Goal: Feedback & Contribution: Leave review/rating

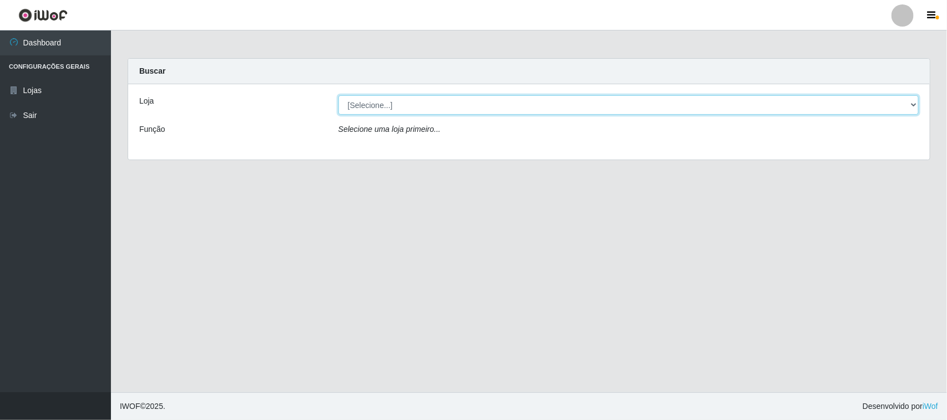
click at [408, 106] on select "[Selecione...] Hiper Queiroz - [GEOGRAPHIC_DATA]" at bounding box center [628, 104] width 580 height 19
select select "515"
click at [338, 95] on select "[Selecione...] Hiper Queiroz - [GEOGRAPHIC_DATA]" at bounding box center [628, 104] width 580 height 19
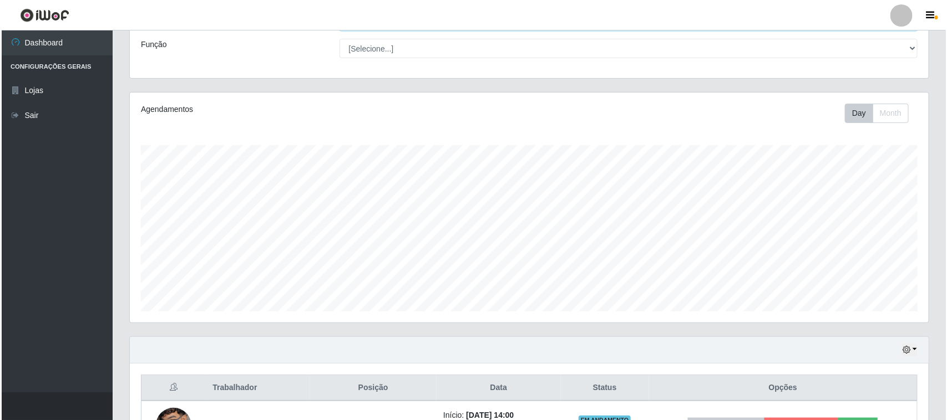
scroll to position [169, 0]
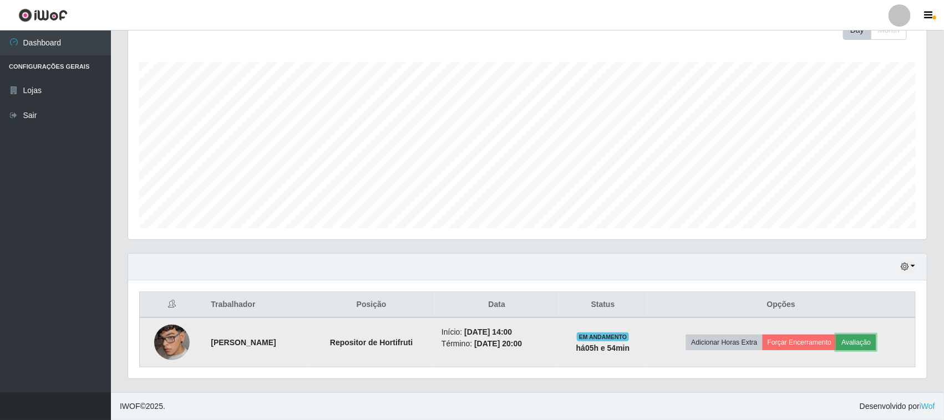
click at [876, 342] on button "Avaliação" at bounding box center [856, 343] width 39 height 16
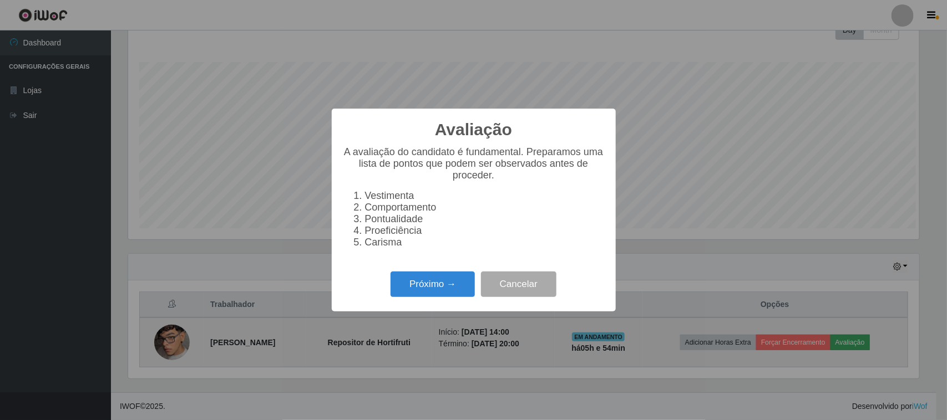
scroll to position [231, 791]
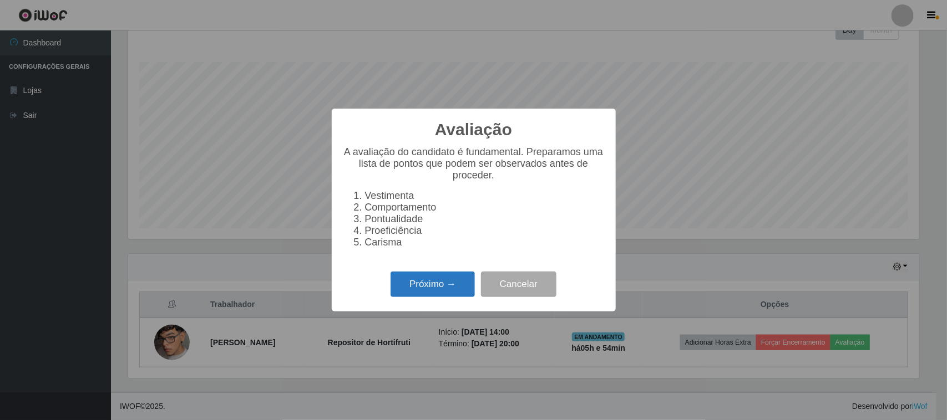
click at [437, 298] on button "Próximo →" at bounding box center [433, 285] width 84 height 26
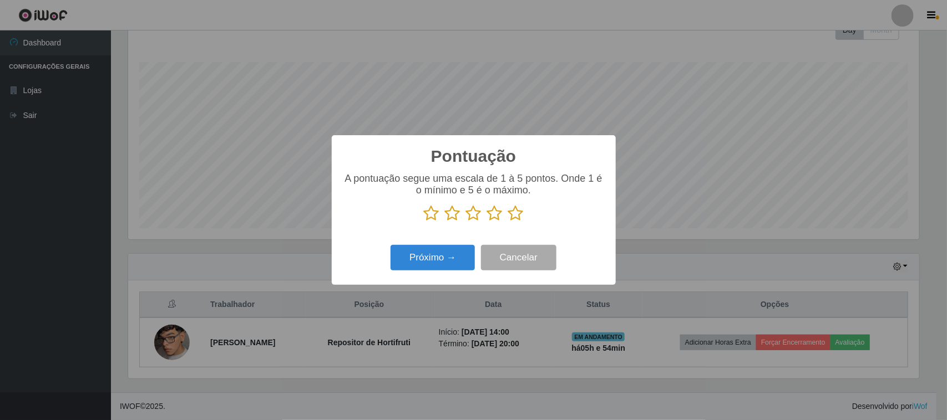
scroll to position [554517, 553956]
drag, startPoint x: 519, startPoint y: 212, endPoint x: 496, endPoint y: 236, distance: 33.4
click at [519, 214] on icon at bounding box center [516, 213] width 16 height 17
click at [508, 222] on input "radio" at bounding box center [508, 222] width 0 height 0
click at [456, 248] on button "Próximo →" at bounding box center [433, 258] width 84 height 26
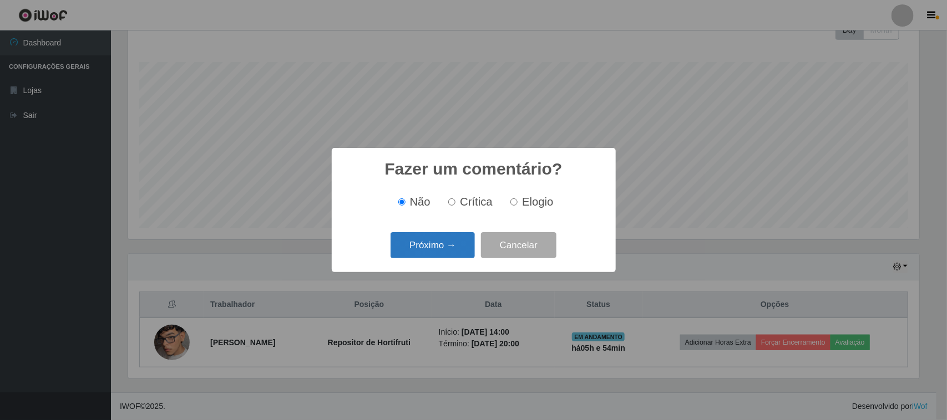
click at [462, 240] on button "Próximo →" at bounding box center [433, 245] width 84 height 26
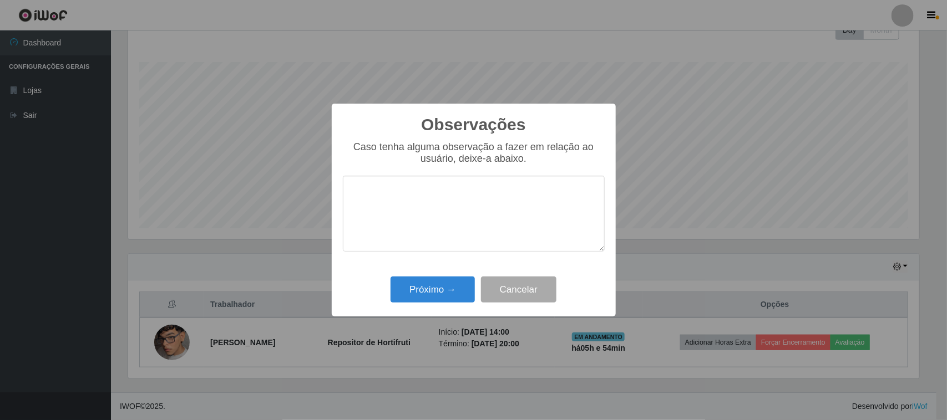
click at [448, 276] on div "Próximo → Cancelar" at bounding box center [474, 290] width 262 height 32
click at [450, 282] on button "Próximo →" at bounding box center [433, 290] width 84 height 26
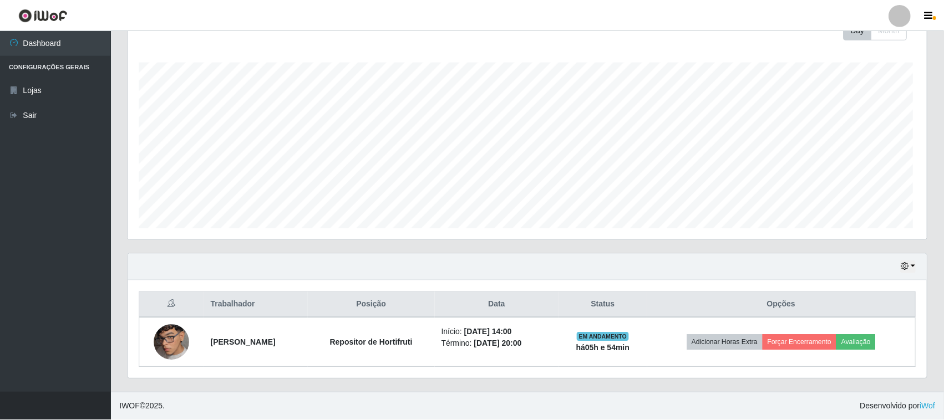
scroll to position [231, 799]
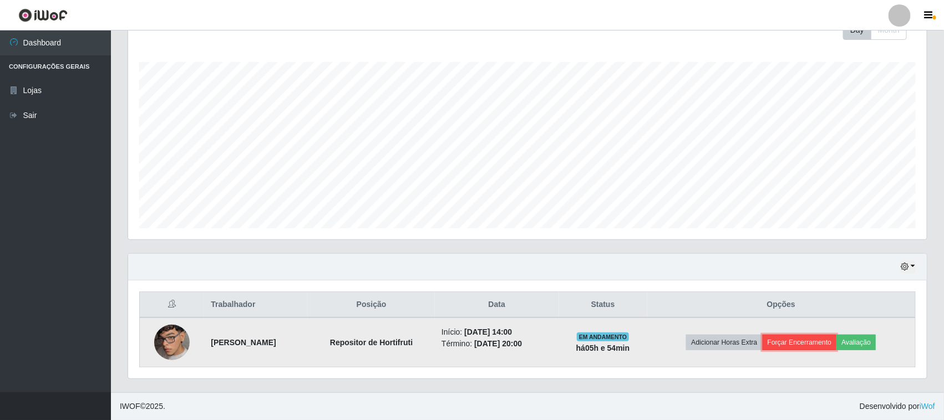
click at [799, 346] on button "Forçar Encerramento" at bounding box center [800, 343] width 74 height 16
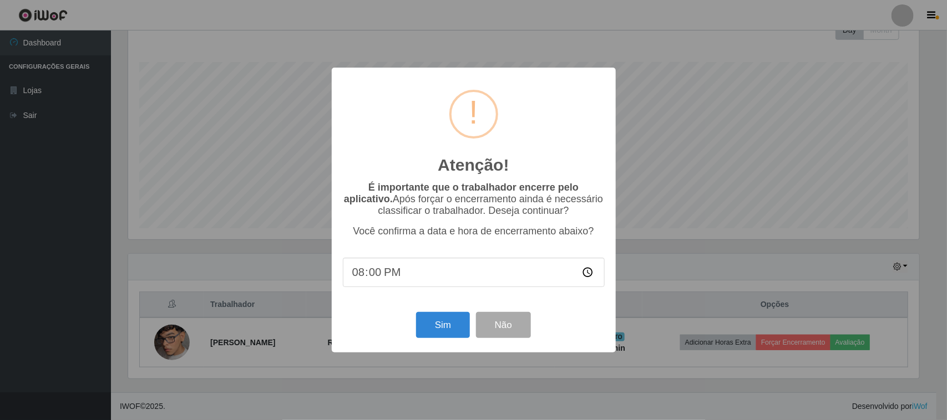
type input "20:01"
click at [448, 331] on button "Sim" at bounding box center [443, 325] width 54 height 26
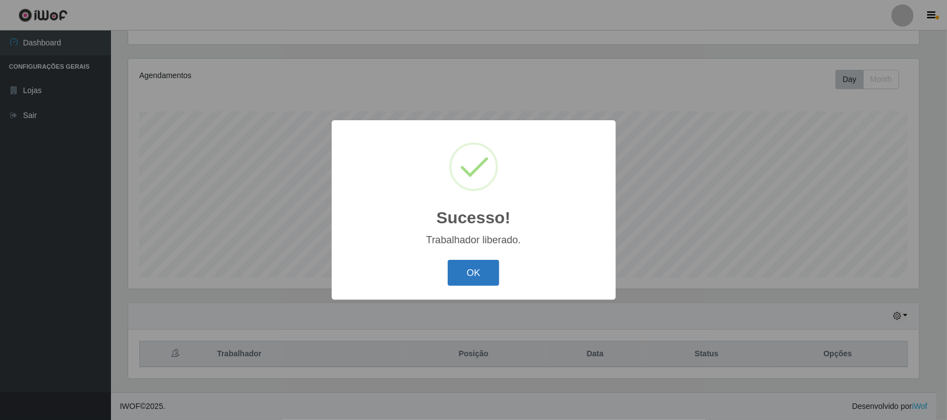
click at [464, 269] on button "OK" at bounding box center [474, 273] width 52 height 26
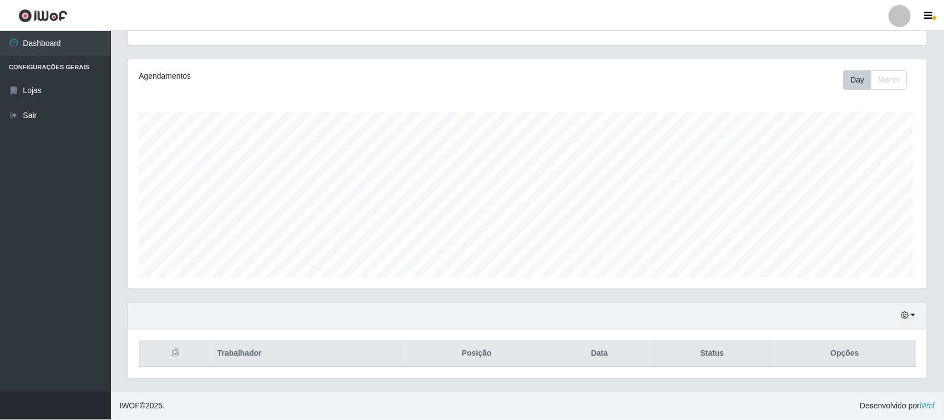
scroll to position [231, 799]
